Goal: Task Accomplishment & Management: Complete application form

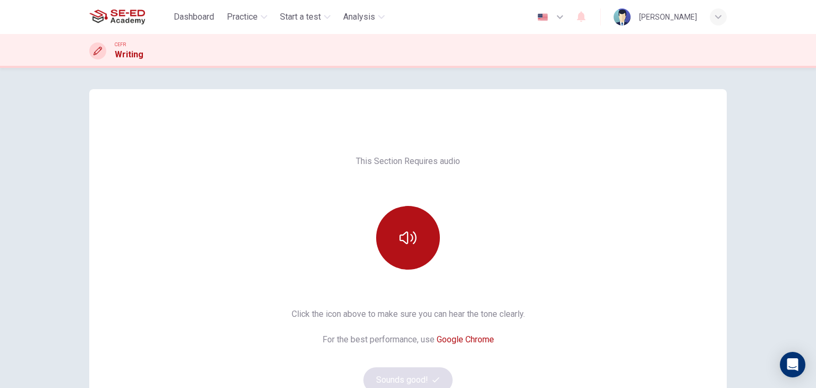
scroll to position [122, 0]
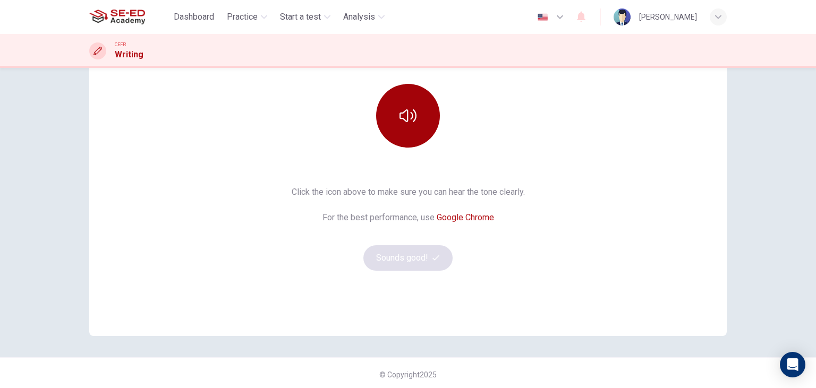
click at [407, 108] on icon "button" at bounding box center [408, 115] width 17 height 17
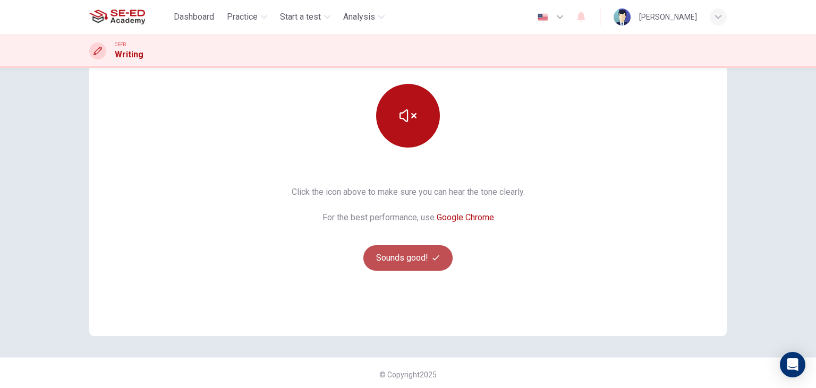
click at [410, 258] on button "Sounds good!" at bounding box center [407, 258] width 89 height 26
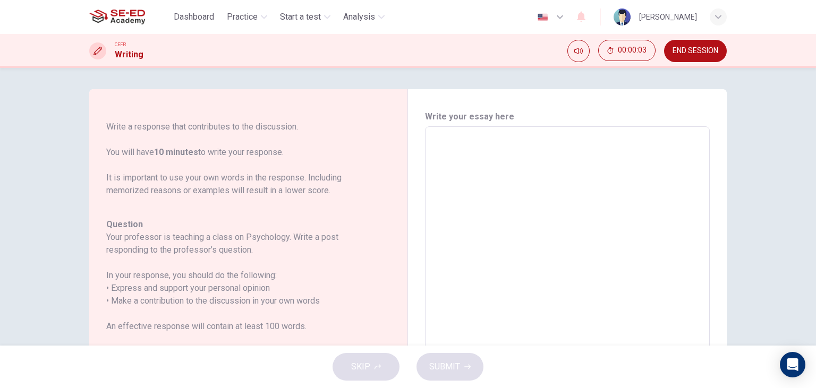
scroll to position [0, 0]
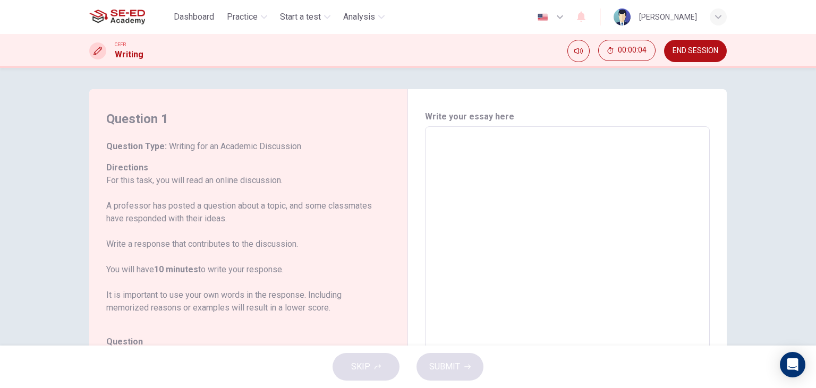
click at [489, 150] on textarea at bounding box center [568, 303] width 270 height 337
drag, startPoint x: 223, startPoint y: 184, endPoint x: 243, endPoint y: 186, distance: 20.3
click at [245, 175] on p "For this task, you will read an online discussion. A professor has posted a que…" at bounding box center [242, 244] width 272 height 140
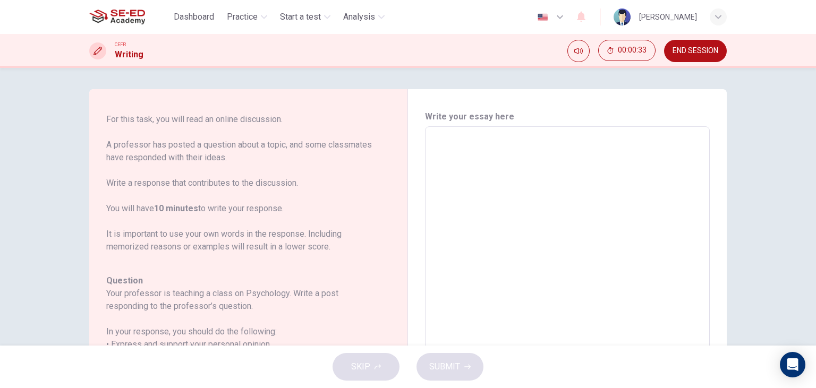
scroll to position [117, 0]
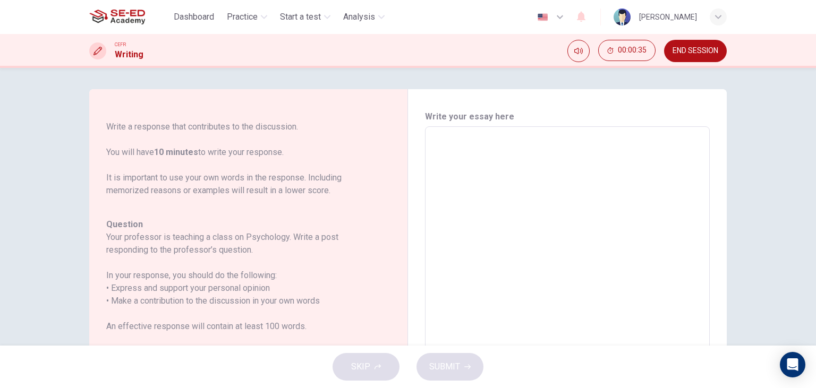
drag, startPoint x: 184, startPoint y: 286, endPoint x: 256, endPoint y: 286, distance: 71.7
click at [256, 286] on h6 "In your response, you should do the following: • Express and support your perso…" at bounding box center [242, 288] width 272 height 38
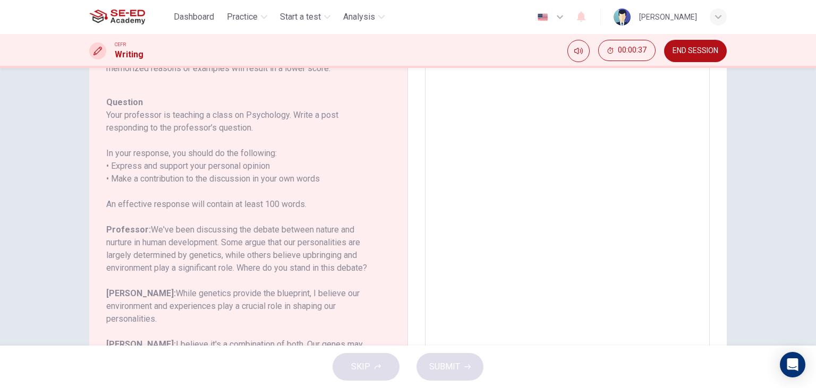
scroll to position [183, 0]
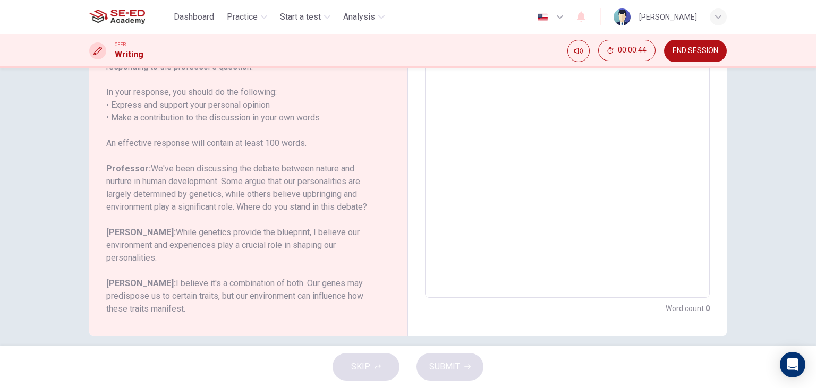
drag, startPoint x: 237, startPoint y: 184, endPoint x: 302, endPoint y: 169, distance: 66.5
click at [301, 169] on h6 "Professor: We've been discussing the debate between nature and nurture in human…" at bounding box center [242, 188] width 272 height 51
drag, startPoint x: 147, startPoint y: 207, endPoint x: 208, endPoint y: 197, distance: 62.4
click at [208, 197] on h6 "Professor: We've been discussing the debate between nature and nurture in human…" at bounding box center [242, 188] width 272 height 51
click at [254, 216] on div "Question Your professor is teaching a class on Psychology. Write a post respond…" at bounding box center [242, 175] width 272 height 281
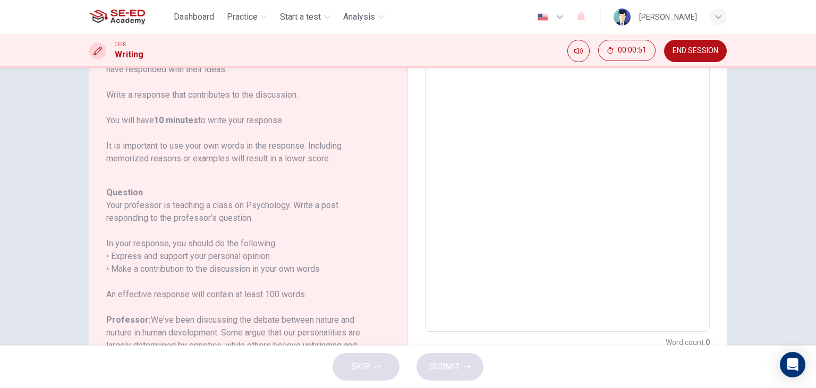
scroll to position [122, 0]
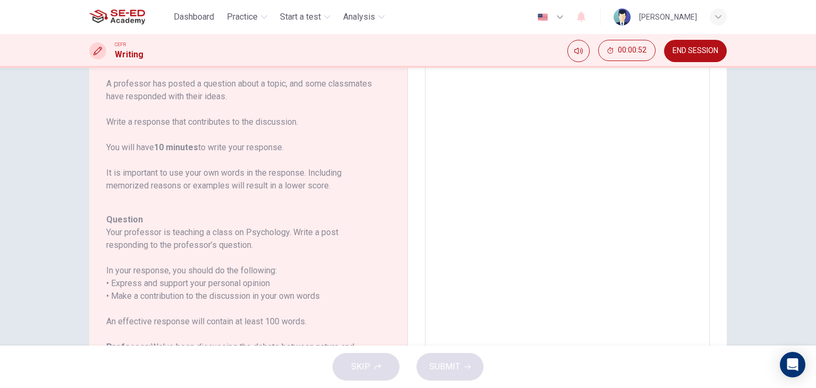
drag, startPoint x: 125, startPoint y: 239, endPoint x: 237, endPoint y: 211, distance: 114.9
click at [237, 211] on div "Question Type : Writing for an Academic Discussion Directions For this task, yo…" at bounding box center [242, 256] width 272 height 476
drag, startPoint x: 220, startPoint y: 298, endPoint x: 293, endPoint y: 279, distance: 75.6
click at [293, 279] on h6 "In your response, you should do the following: • Express and support your perso…" at bounding box center [242, 284] width 272 height 38
click at [717, 54] on span "END SESSION" at bounding box center [696, 51] width 46 height 9
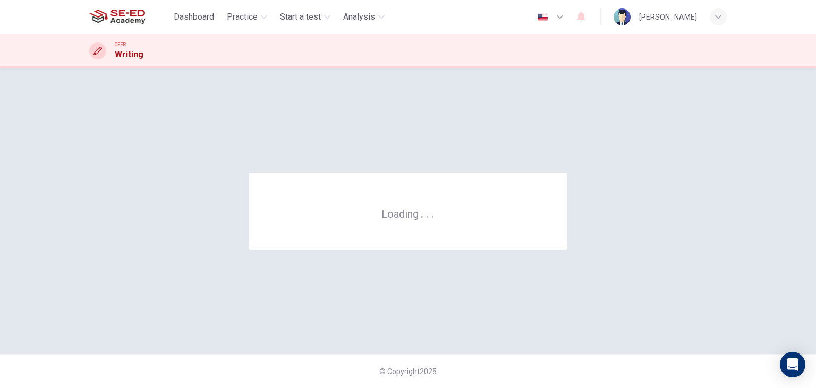
scroll to position [0, 0]
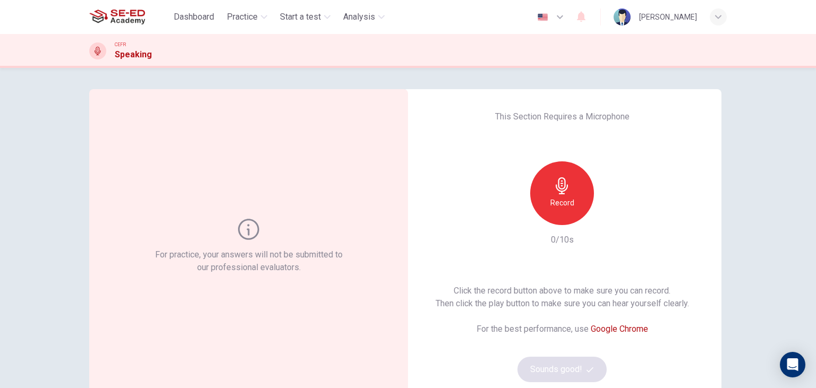
click at [684, 135] on div "This Section Requires a Microphone Record 0/10s Click the record button above t…" at bounding box center [562, 246] width 319 height 315
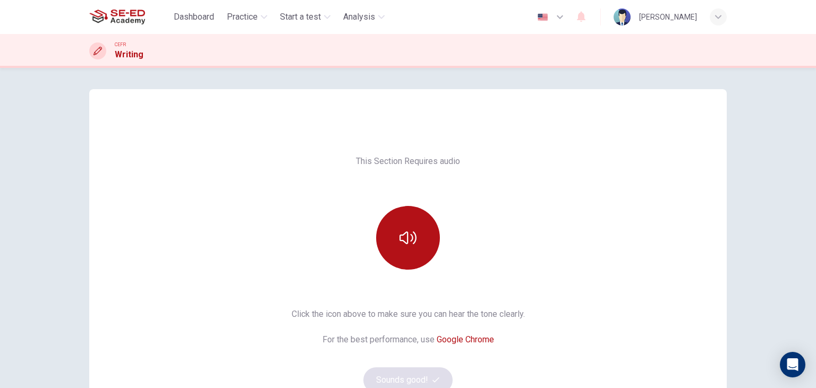
scroll to position [61, 0]
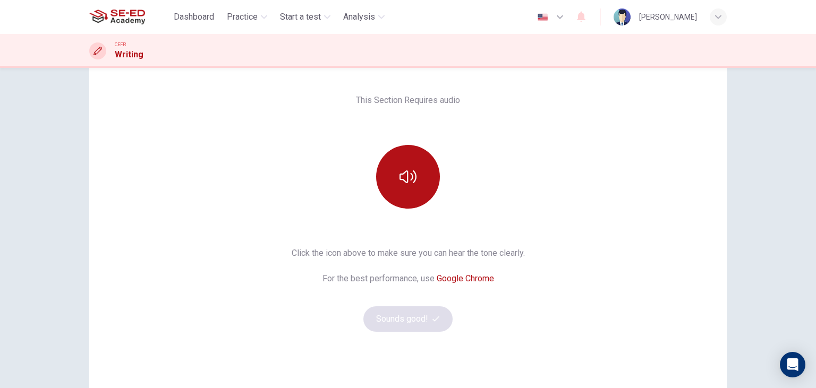
click at [407, 223] on div "This Section Requires audio Click the icon above to make sure you can hear the …" at bounding box center [408, 213] width 638 height 281
click at [409, 186] on button "button" at bounding box center [408, 177] width 64 height 64
click at [417, 326] on button "Sounds good!" at bounding box center [407, 320] width 89 height 26
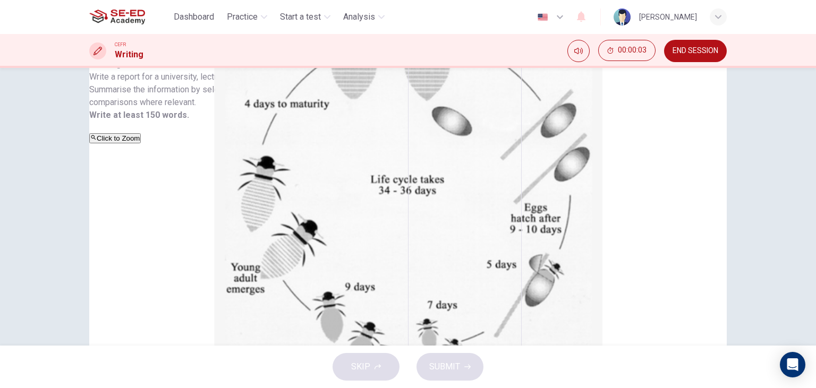
scroll to position [0, 0]
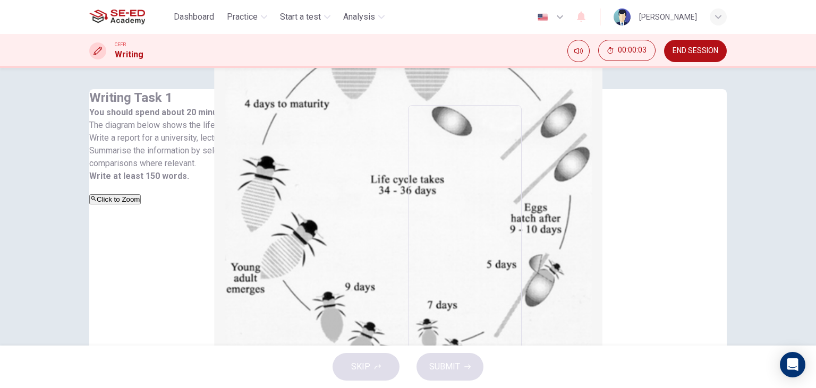
click at [504, 157] on textarea at bounding box center [464, 273] width 99 height 319
type textarea "g"
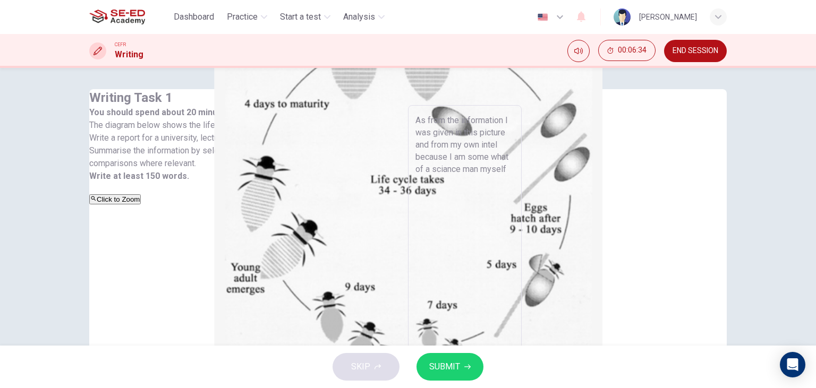
click at [514, 152] on textarea "As from the information I was given in this picture and from my own intel becau…" at bounding box center [464, 273] width 99 height 319
click at [514, 154] on textarea "As from the information I was given in this picture and from my own intel becau…" at bounding box center [464, 273] width 99 height 319
click at [514, 156] on textarea "As from the information I was given in this picture and from my own intel, beca…" at bounding box center [464, 273] width 99 height 319
click at [514, 164] on textarea "As from the information I was given in this picture and from my own intel, beca…" at bounding box center [464, 273] width 99 height 319
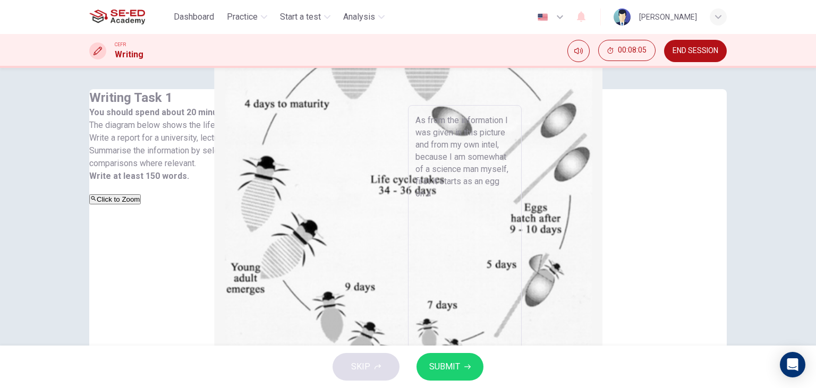
click at [514, 169] on textarea "As from the information I was given in this picture and from my own intel, beca…" at bounding box center [464, 273] width 99 height 319
click at [514, 164] on textarea "As from the information I was given in this picture and from my own intel, beca…" at bounding box center [464, 273] width 99 height 319
click at [514, 165] on textarea "As from the information I was given in this picture and from my own intel, beca…" at bounding box center [464, 273] width 99 height 319
click at [465, 181] on textarea "As from the information I was given in this picture and from my own intel, beca…" at bounding box center [464, 273] width 99 height 319
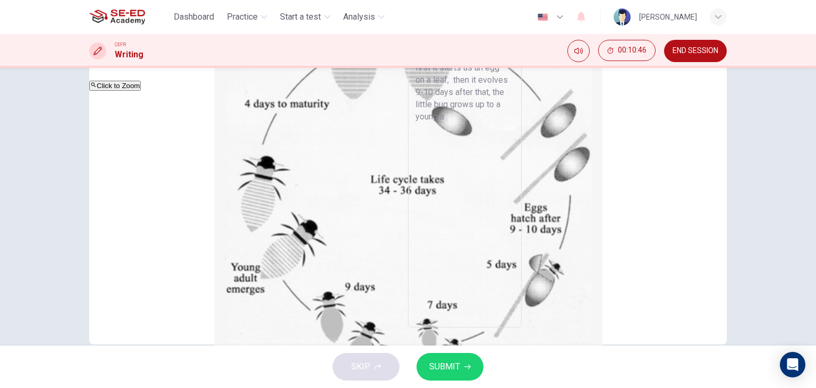
scroll to position [105, 0]
click at [514, 76] on textarea "As from the information I was given in this picture and from my own intel, beca…" at bounding box center [464, 169] width 99 height 319
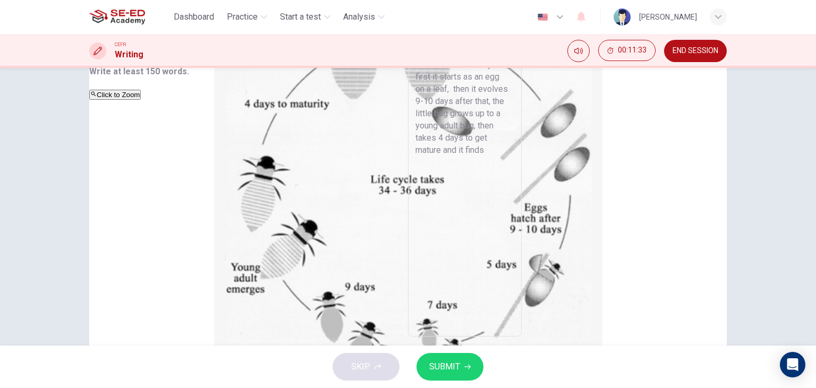
click at [514, 92] on textarea "As from the information I was given in this picture and from my own intel, beca…" at bounding box center [464, 169] width 99 height 319
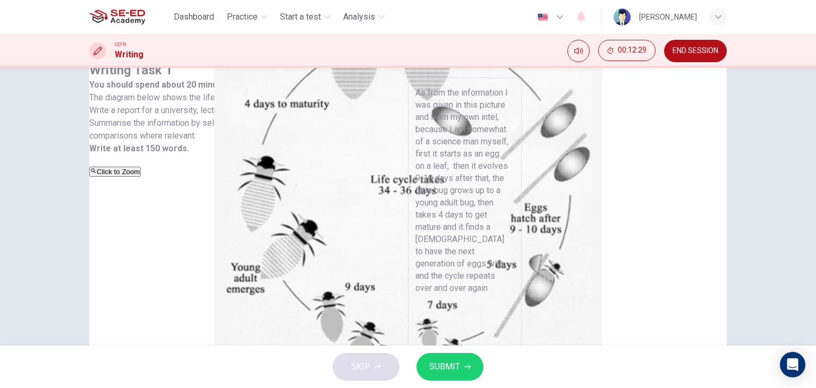
scroll to position [0, 0]
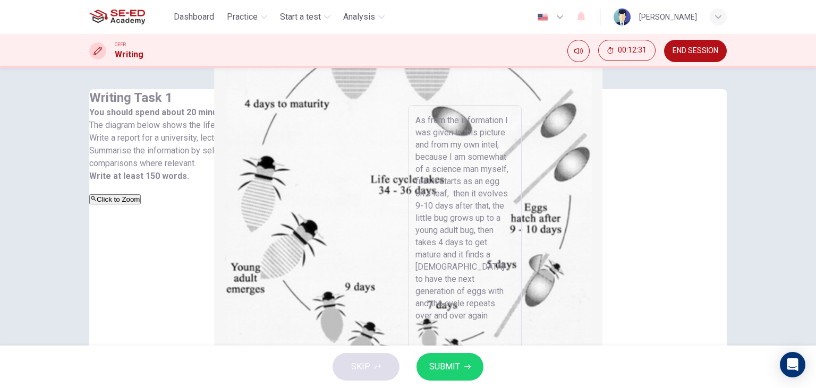
type textarea "As from the information I was given in this picture and from my own intel, beca…"
click at [452, 367] on span "SUBMIT" at bounding box center [444, 367] width 31 height 15
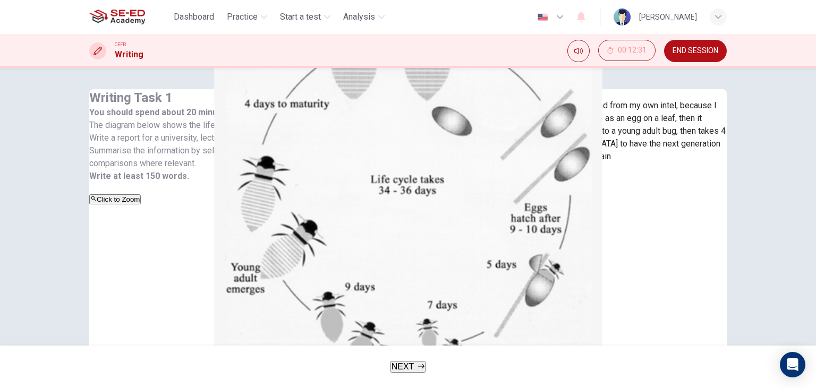
click at [414, 373] on button "NEXT" at bounding box center [409, 367] width 36 height 12
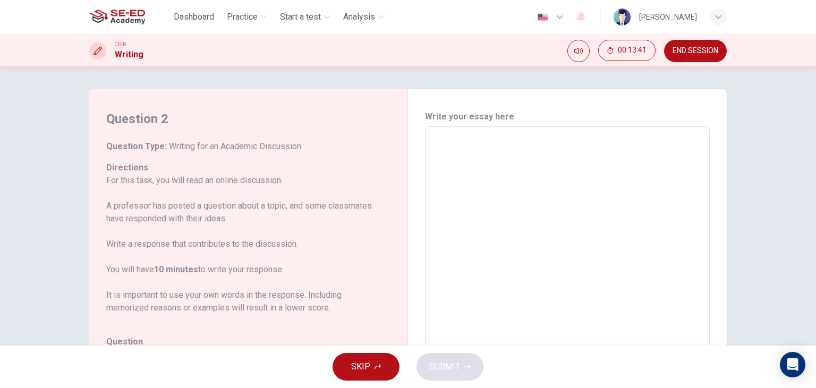
click at [530, 180] on textarea at bounding box center [568, 303] width 270 height 337
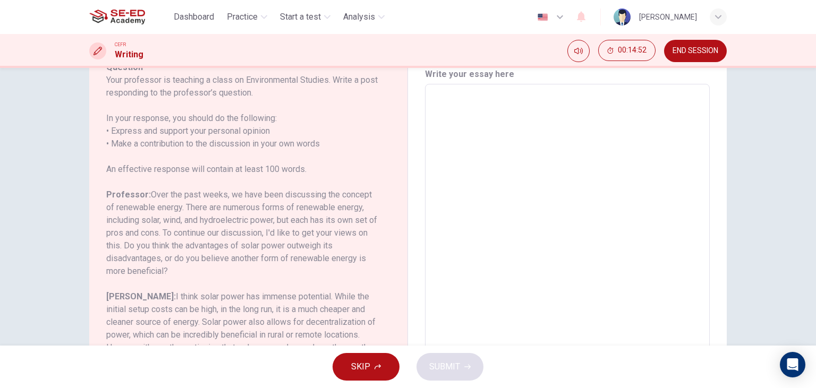
scroll to position [61, 0]
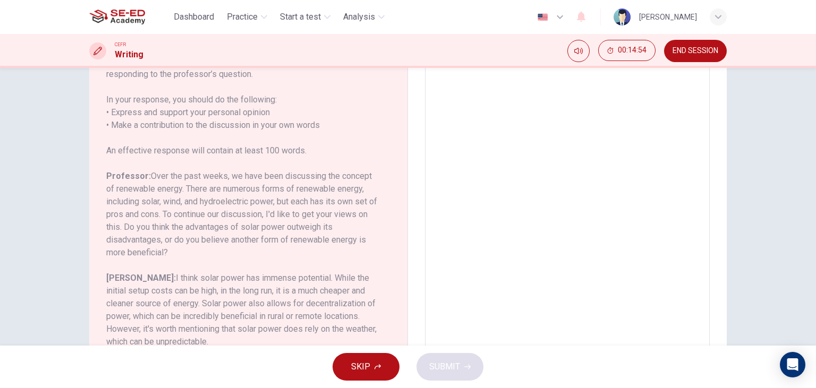
drag, startPoint x: 166, startPoint y: 180, endPoint x: 313, endPoint y: 180, distance: 146.6
click at [313, 180] on h6 "Professor: Over the past weeks, we have been discussing the concept of renewabl…" at bounding box center [242, 214] width 272 height 89
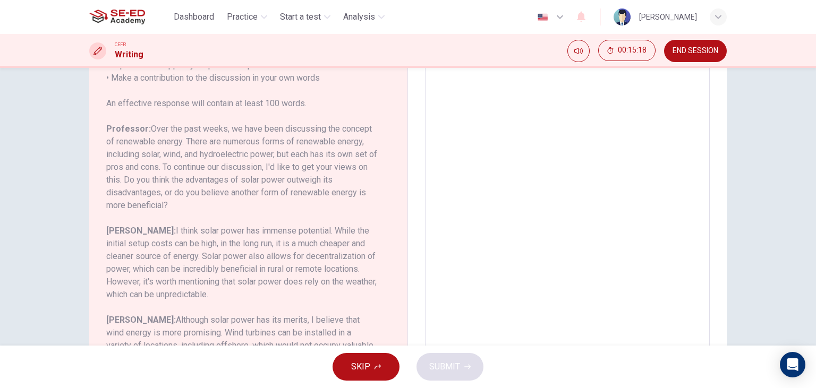
scroll to position [122, 0]
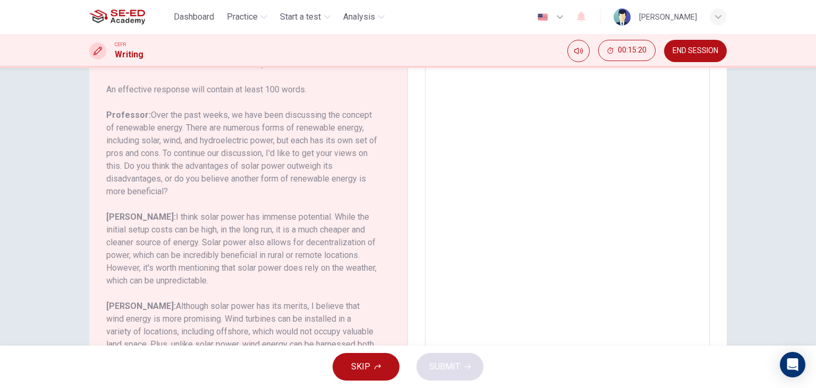
drag, startPoint x: 157, startPoint y: 118, endPoint x: 393, endPoint y: 116, distance: 236.5
click at [393, 116] on div "Question 2 Question Type : Writing for an Academic Discussion Directions For th…" at bounding box center [252, 182] width 293 height 388
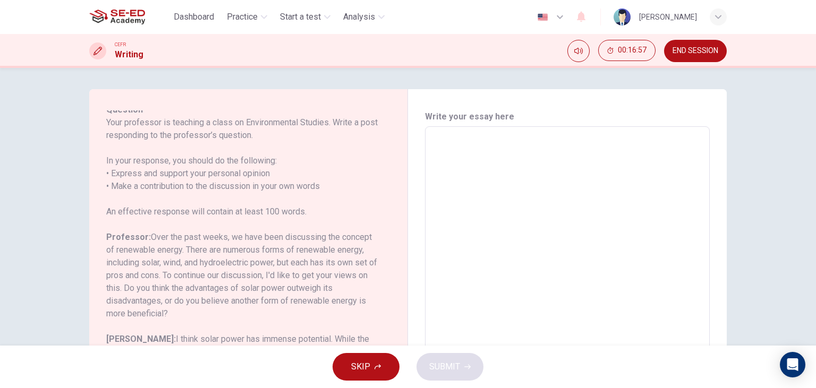
click at [450, 148] on textarea at bounding box center [568, 303] width 270 height 337
click at [525, 147] on textarea "I personally think that" at bounding box center [568, 303] width 270 height 337
click at [520, 139] on textarea "I personally think that" at bounding box center [568, 303] width 270 height 337
click at [606, 141] on textarea "I personally think that psychoelectric energy" at bounding box center [568, 303] width 270 height 337
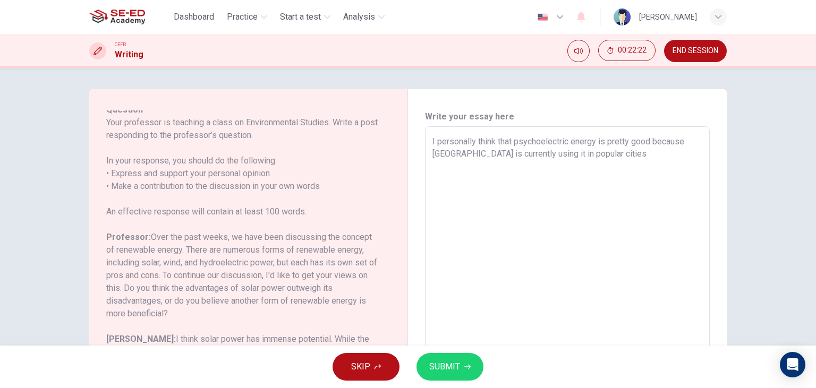
click at [602, 157] on textarea "I personally think that psychoelectric energy is pretty good because [GEOGRAPHI…" at bounding box center [568, 303] width 270 height 337
click at [613, 162] on textarea "I personally think that psychoelectric energy is pretty good because [GEOGRAPHI…" at bounding box center [568, 303] width 270 height 337
click at [538, 177] on textarea "I personally think that psychoelectric energy is pretty good because [GEOGRAPHI…" at bounding box center [568, 303] width 270 height 337
click at [539, 176] on textarea "I personally think that psychoelectric energy is pretty good because [GEOGRAPHI…" at bounding box center [568, 303] width 270 height 337
click at [552, 177] on textarea "I personally think that psychoelectric energy is pretty good because [GEOGRAPHI…" at bounding box center [568, 303] width 270 height 337
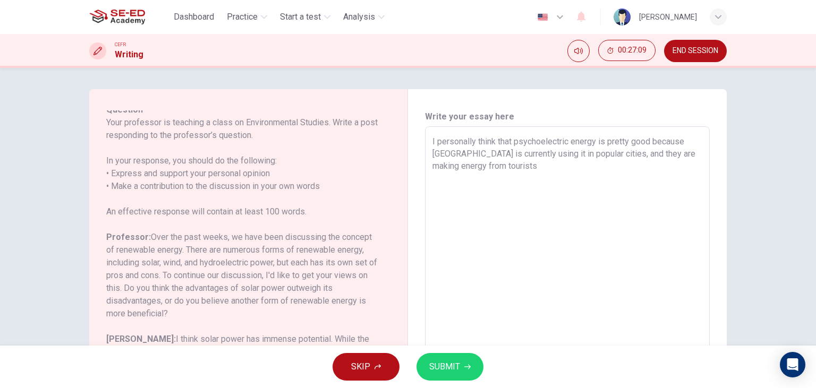
click at [464, 235] on textarea "I personally think that psychoelectric energy is pretty good because [GEOGRAPHI…" at bounding box center [568, 303] width 270 height 337
click at [539, 155] on textarea "I personally think that psychoelectric energy is pretty good because [GEOGRAPHI…" at bounding box center [568, 303] width 270 height 337
click at [537, 160] on textarea "I personally think that psychoelectric energy is pretty good because [GEOGRAPHI…" at bounding box center [568, 303] width 270 height 337
click at [528, 171] on textarea "I personally think that psychoelectric energy is pretty good because [GEOGRAPHI…" at bounding box center [568, 303] width 270 height 337
type textarea "I personally think that psychoelectric energy is pretty good because [GEOGRAPHI…"
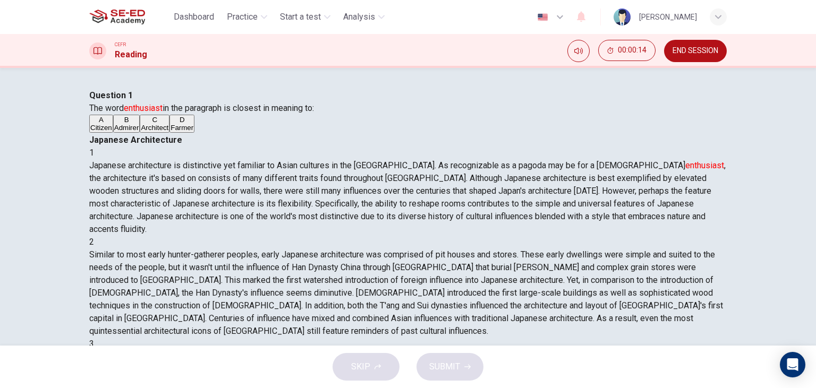
click at [141, 124] on div "C" at bounding box center [155, 120] width 28 height 8
click at [441, 367] on span "SUBMIT" at bounding box center [444, 367] width 31 height 15
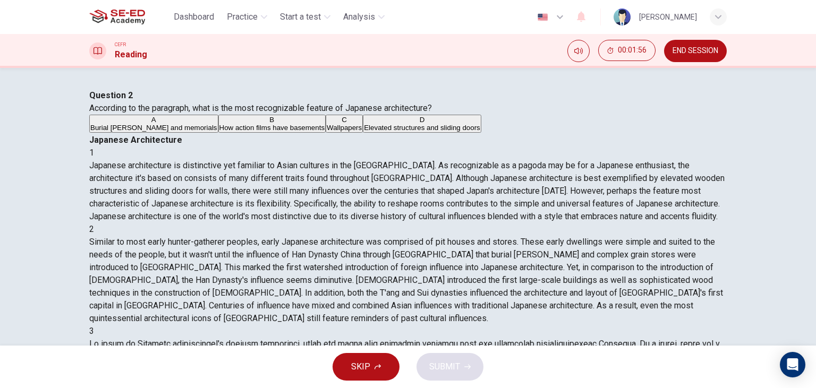
drag, startPoint x: 146, startPoint y: 183, endPoint x: 122, endPoint y: 184, distance: 23.4
click at [123, 134] on div "Question 2 According to the paragraph, what is the most recognizable feature of…" at bounding box center [408, 111] width 638 height 45
click at [337, 113] on span "According to the paragraph, what is the most recognizable feature of Japanese a…" at bounding box center [260, 108] width 343 height 10
drag, startPoint x: 473, startPoint y: 141, endPoint x: 616, endPoint y: 128, distance: 143.5
click at [616, 147] on div "1 Japanese architecture is distinctive yet familiar to Asian cultures in the fa…" at bounding box center [408, 370] width 638 height 446
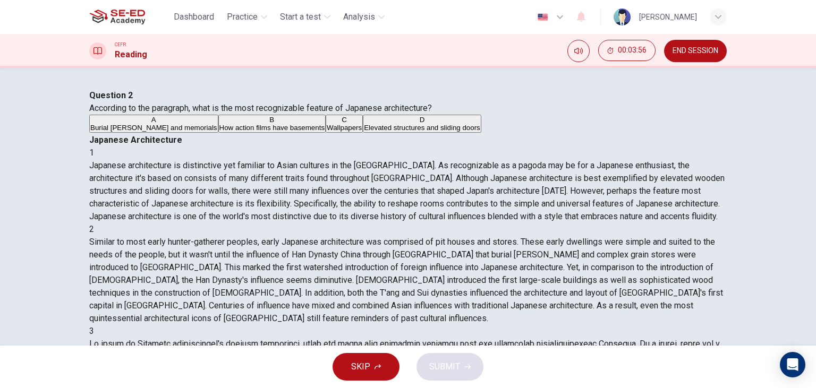
drag, startPoint x: 630, startPoint y: 137, endPoint x: 666, endPoint y: 105, distance: 48.2
click at [664, 147] on div "1 Japanese architecture is distinctive yet familiar to Asian cultures in the fa…" at bounding box center [408, 370] width 638 height 446
drag, startPoint x: 616, startPoint y: 158, endPoint x: 629, endPoint y: 158, distance: 12.8
click at [626, 160] on span "Japanese architecture is distinctive yet familiar to Asian cultures in the far …" at bounding box center [406, 190] width 635 height 61
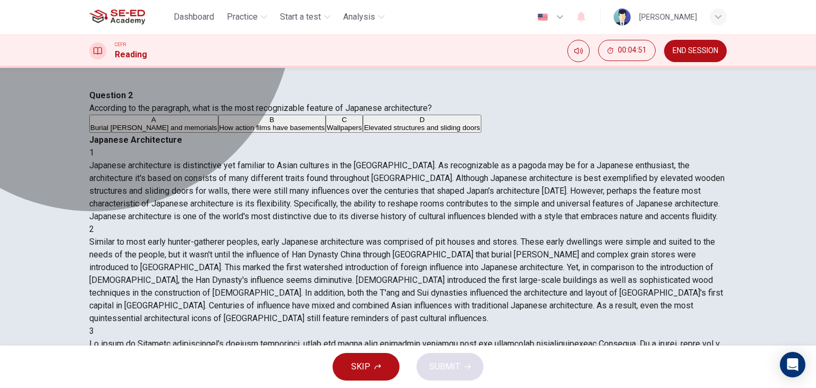
drag, startPoint x: 200, startPoint y: 199, endPoint x: 206, endPoint y: 200, distance: 5.9
click at [201, 132] on span "Burial chambers and memorials" at bounding box center [153, 128] width 127 height 8
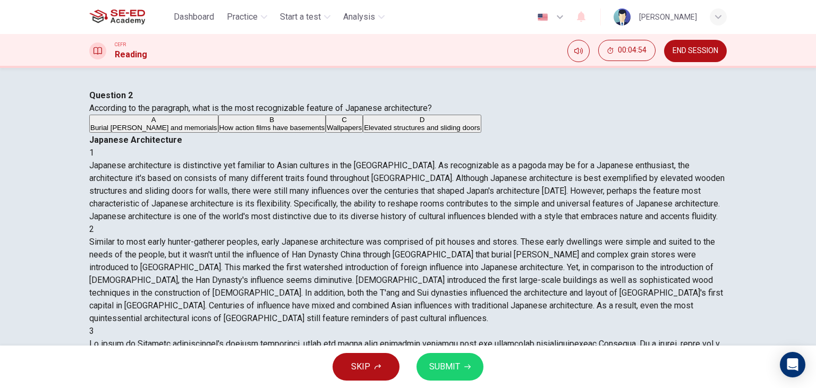
drag, startPoint x: 253, startPoint y: 138, endPoint x: 319, endPoint y: 147, distance: 66.4
click at [319, 115] on div "Question 2 According to the paragraph, what is the most recognizable feature of…" at bounding box center [408, 102] width 638 height 26
click at [364, 132] on span "Elevated structures and sliding doors" at bounding box center [422, 128] width 116 height 8
click at [470, 372] on button "SUBMIT" at bounding box center [450, 367] width 67 height 28
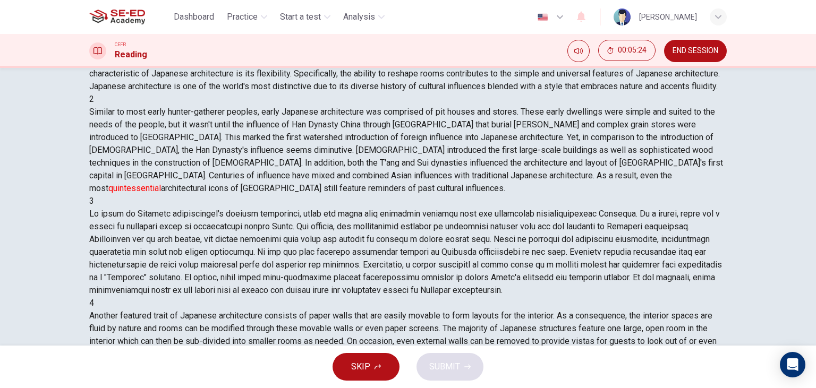
scroll to position [134, 0]
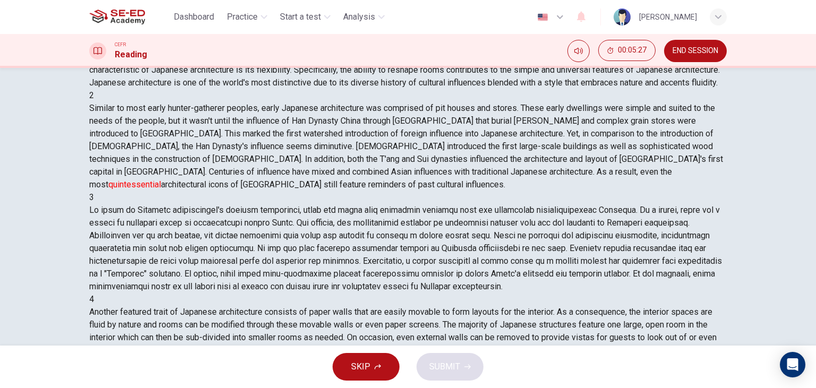
drag, startPoint x: 505, startPoint y: 308, endPoint x: 552, endPoint y: 299, distance: 47.6
click at [161, 190] on font "quintessential" at bounding box center [134, 185] width 53 height 10
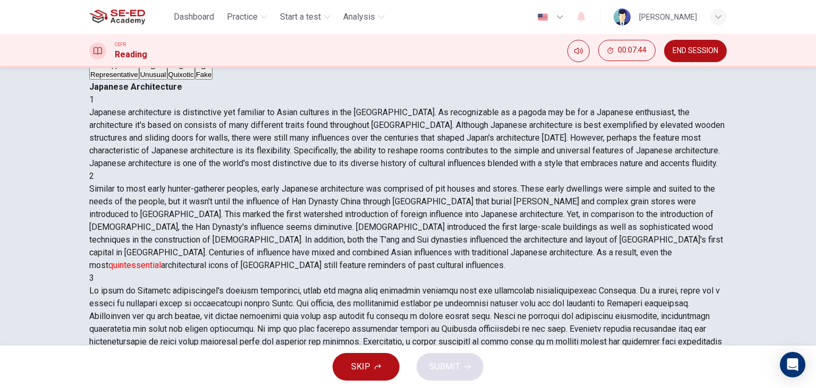
scroll to position [72, 0]
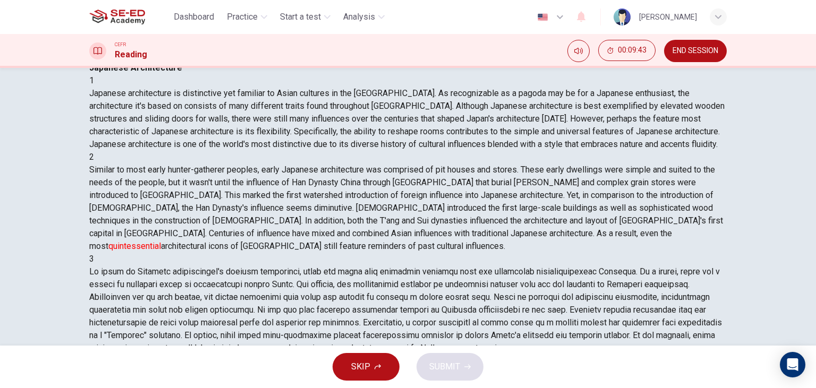
click at [659, 251] on span "Similar to most early hunter-gatherer peoples, early Japanese architecture was …" at bounding box center [406, 208] width 634 height 87
drag, startPoint x: 493, startPoint y: 182, endPoint x: 547, endPoint y: 184, distance: 53.7
click at [547, 183] on span "Similar to most early hunter-gatherer peoples, early Japanese architecture was …" at bounding box center [406, 208] width 634 height 87
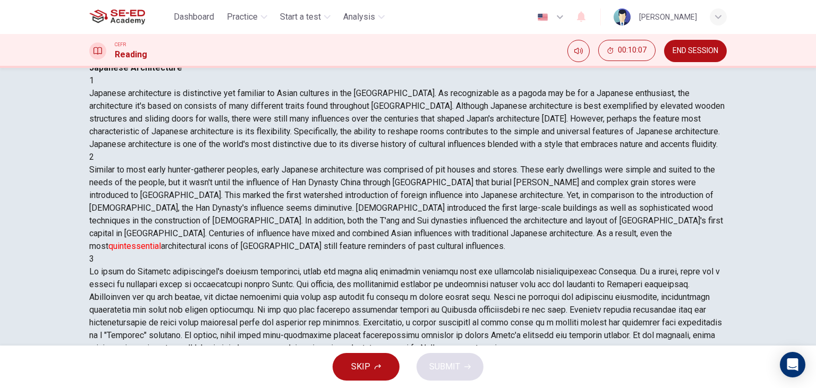
drag, startPoint x: 505, startPoint y: 184, endPoint x: 556, endPoint y: 181, distance: 50.5
click at [556, 181] on span "Similar to most early hunter-gatherer peoples, early Japanese architecture was …" at bounding box center [406, 208] width 634 height 87
drag, startPoint x: 476, startPoint y: 171, endPoint x: 498, endPoint y: 171, distance: 22.8
click at [498, 171] on span "Similar to most early hunter-gatherer peoples, early Japanese architecture was …" at bounding box center [406, 208] width 634 height 87
click at [552, 173] on div "2 Similar to most early hunter-gatherer peoples, early Japanese architecture wa…" at bounding box center [408, 202] width 638 height 102
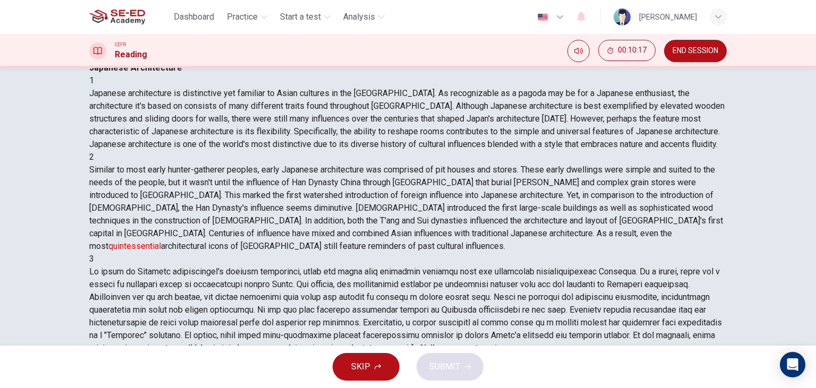
drag, startPoint x: 571, startPoint y: 182, endPoint x: 638, endPoint y: 180, distance: 66.5
click at [638, 180] on span "Similar to most early hunter-gatherer peoples, early Japanese architecture was …" at bounding box center [406, 208] width 634 height 87
drag, startPoint x: 549, startPoint y: 198, endPoint x: 459, endPoint y: 210, distance: 91.2
click at [459, 210] on div "1 Japanese architecture is distinctive yet familiar to Asian cultures in the fa…" at bounding box center [408, 297] width 638 height 446
drag, startPoint x: 434, startPoint y: 196, endPoint x: 576, endPoint y: 198, distance: 142.9
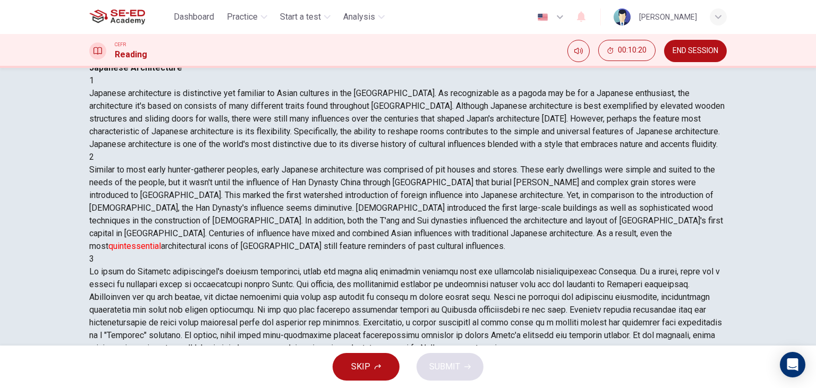
click at [574, 199] on div "Japanese Architecture 1 Japanese architecture is distinctive yet familiar to As…" at bounding box center [408, 291] width 638 height 459
drag, startPoint x: 452, startPoint y: 182, endPoint x: 762, endPoint y: 163, distance: 310.4
click at [721, 165] on div "1 Japanese architecture is distinctive yet familiar to Asian cultures in the fa…" at bounding box center [408, 297] width 638 height 446
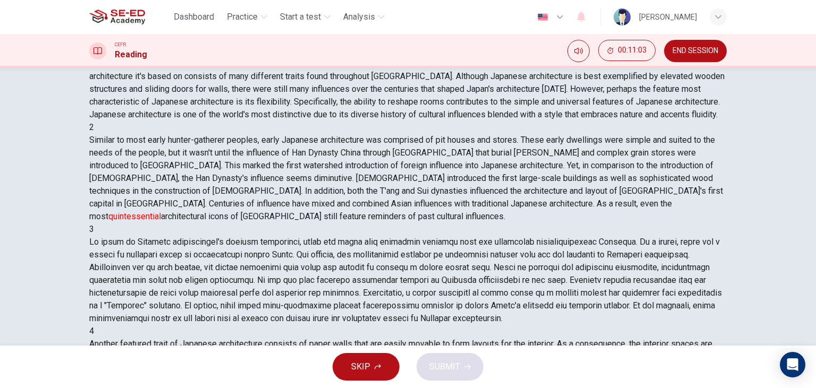
scroll to position [61, 0]
drag, startPoint x: 444, startPoint y: 265, endPoint x: 550, endPoint y: 265, distance: 105.7
click at [544, 222] on span "Similar to most early hunter-gatherer peoples, early Japanese architecture was …" at bounding box center [406, 178] width 634 height 87
click at [195, 31] on button "C Quixotic" at bounding box center [181, 22] width 28 height 18
click at [454, 364] on span "SUBMIT" at bounding box center [444, 367] width 31 height 15
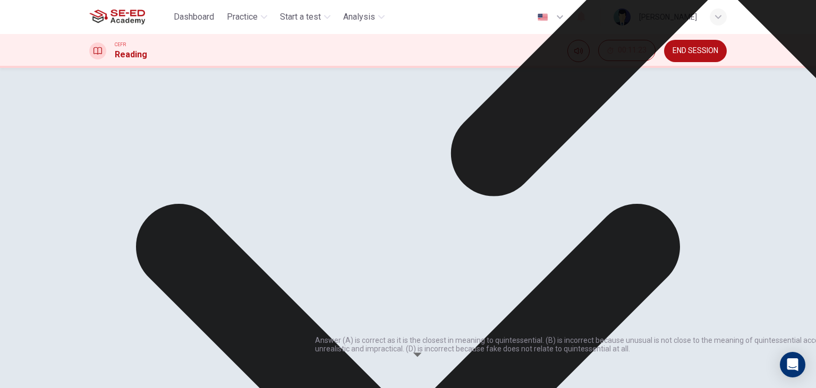
drag, startPoint x: 411, startPoint y: 287, endPoint x: 470, endPoint y: 289, distance: 59.0
click at [470, 336] on p "Answer (A) is correct as it is the closest in meaning to quintessential. (B) is…" at bounding box center [723, 344] width 816 height 17
drag, startPoint x: 357, startPoint y: 294, endPoint x: 385, endPoint y: 294, distance: 28.2
click at [385, 336] on p "Answer (A) is correct as it is the closest in meaning to quintessential. (B) is…" at bounding box center [723, 344] width 816 height 17
drag, startPoint x: 327, startPoint y: 310, endPoint x: 424, endPoint y: 314, distance: 96.8
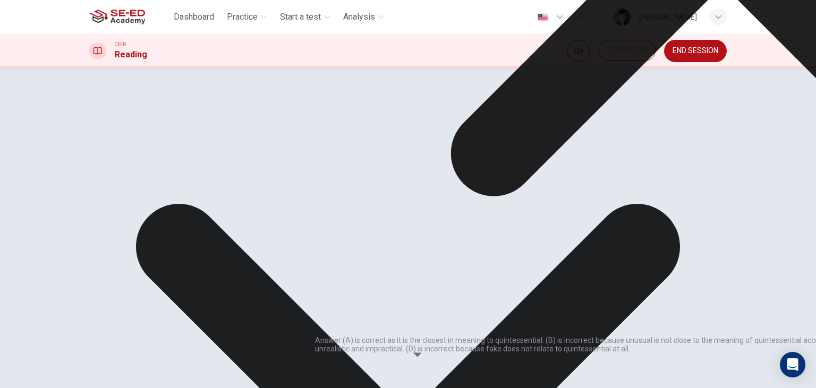
click at [413, 336] on p "Answer (A) is correct as it is the closest in meaning to quintessential. (B) is…" at bounding box center [723, 344] width 816 height 17
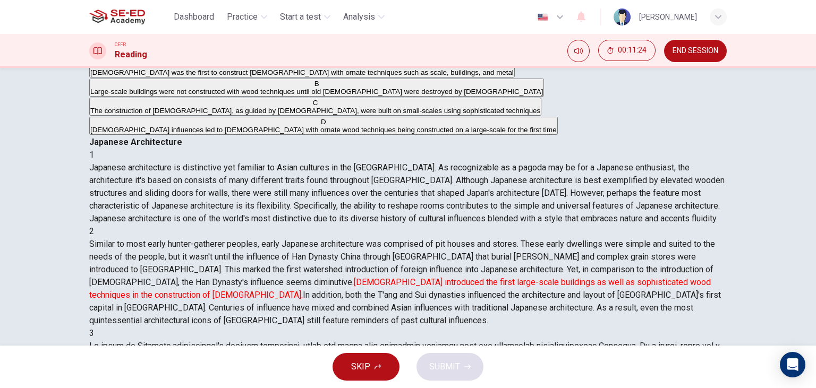
scroll to position [11, 0]
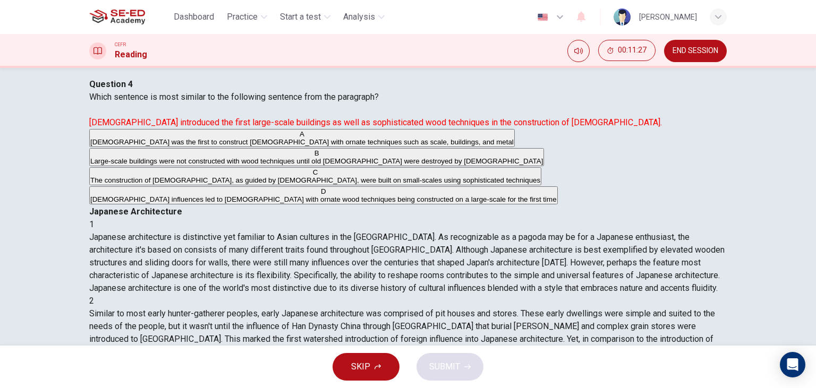
drag, startPoint x: 113, startPoint y: 138, endPoint x: 144, endPoint y: 135, distance: 31.4
click at [144, 128] on span "Which sentence is most similar to the following sentence from the paragraph? Bu…" at bounding box center [375, 110] width 573 height 36
drag, startPoint x: 129, startPoint y: 138, endPoint x: 184, endPoint y: 135, distance: 54.8
click at [184, 128] on span "Which sentence is most similar to the following sentence from the paragraph? Bu…" at bounding box center [375, 110] width 573 height 36
drag, startPoint x: 301, startPoint y: 171, endPoint x: 244, endPoint y: 196, distance: 61.4
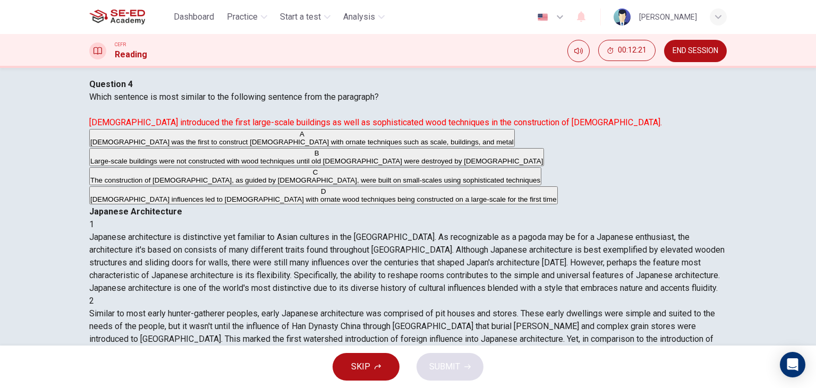
click at [368, 128] on font "Buddhism introduced the first large-scale buildings as well as sophisticated wo…" at bounding box center [375, 122] width 573 height 10
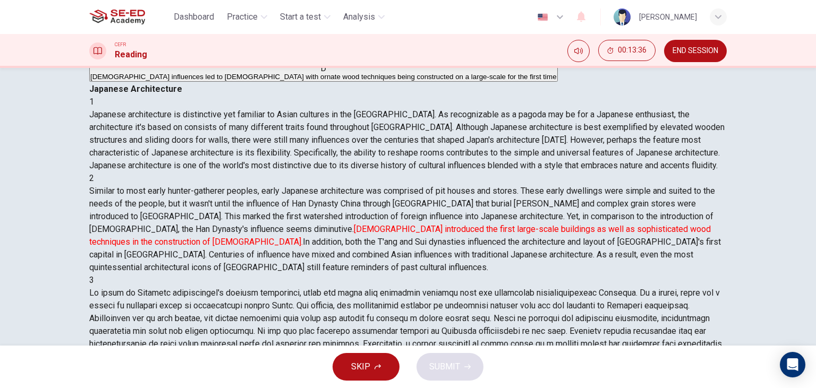
click at [267, 81] on span "Buddhist influences led to temples with ornate wood techniques being constructe…" at bounding box center [323, 77] width 467 height 8
click at [436, 374] on span "SUBMIT" at bounding box center [444, 367] width 31 height 15
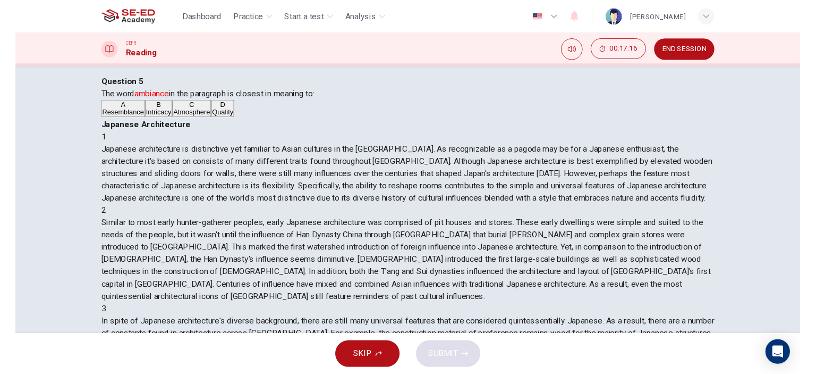
scroll to position [367, 0]
